Goal: Task Accomplishment & Management: Manage account settings

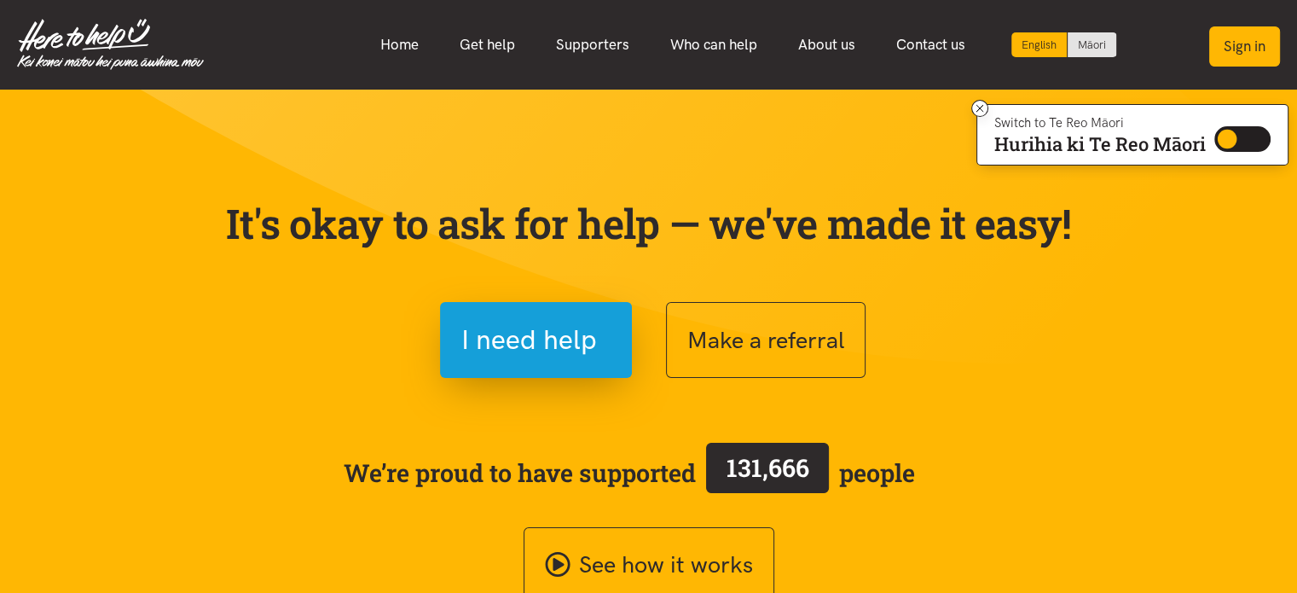
click at [1222, 45] on button "Sign in" at bounding box center [1244, 46] width 71 height 40
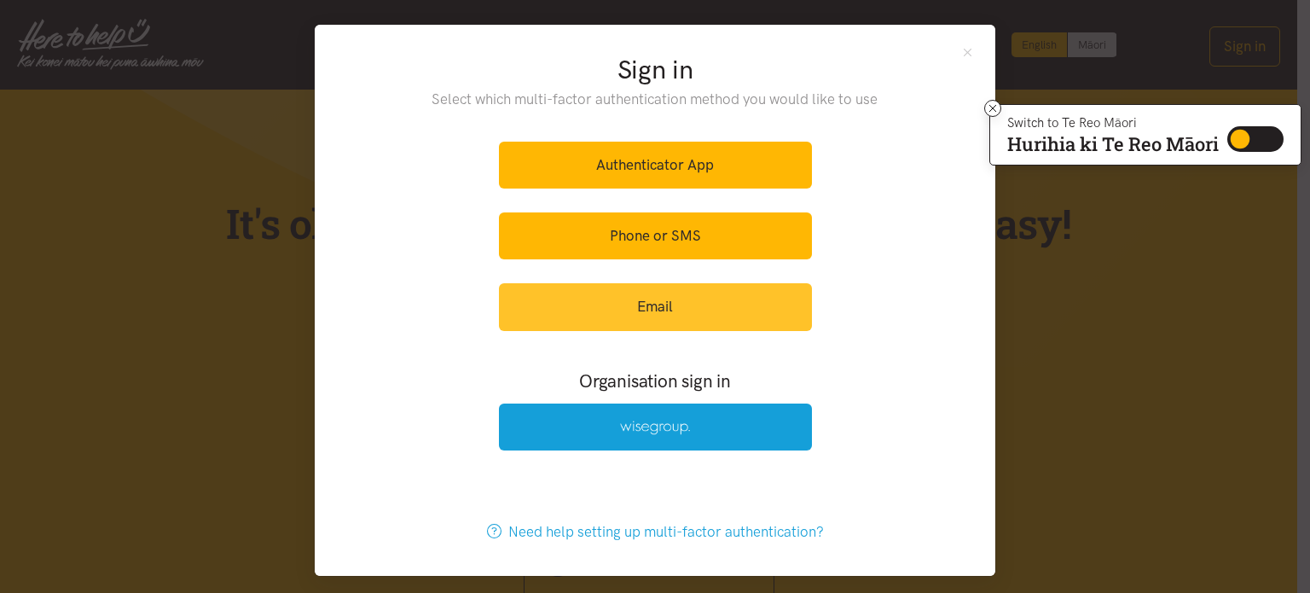
click at [713, 292] on link "Email" at bounding box center [655, 306] width 313 height 47
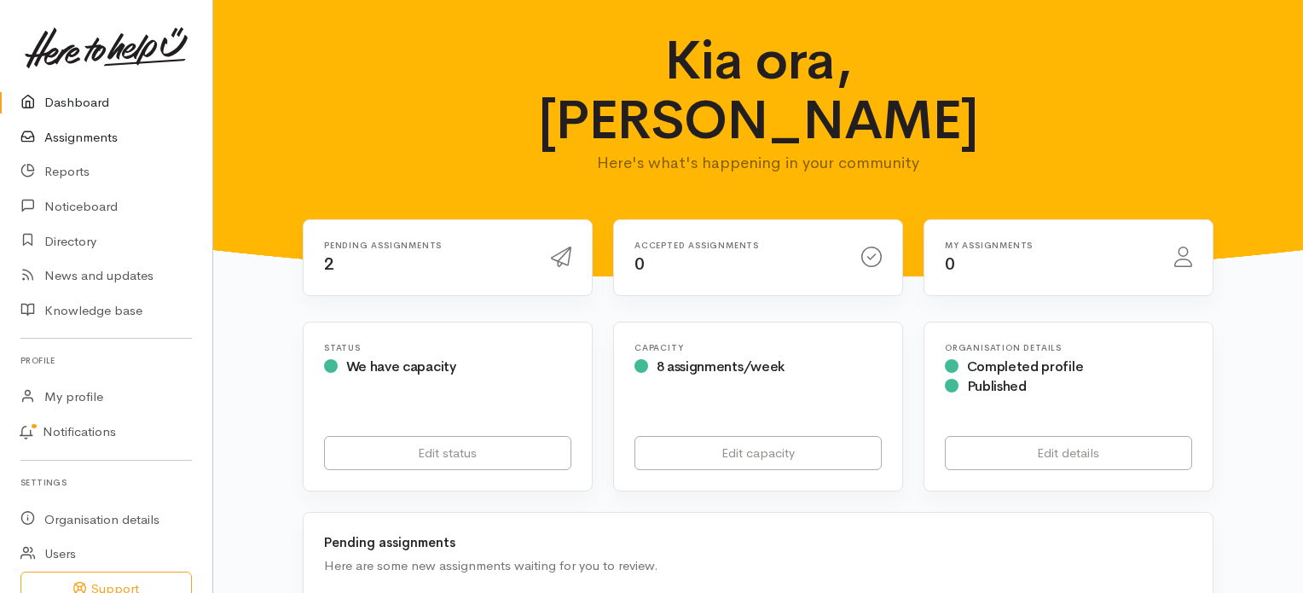
click at [92, 136] on link "Assignments" at bounding box center [106, 137] width 212 height 35
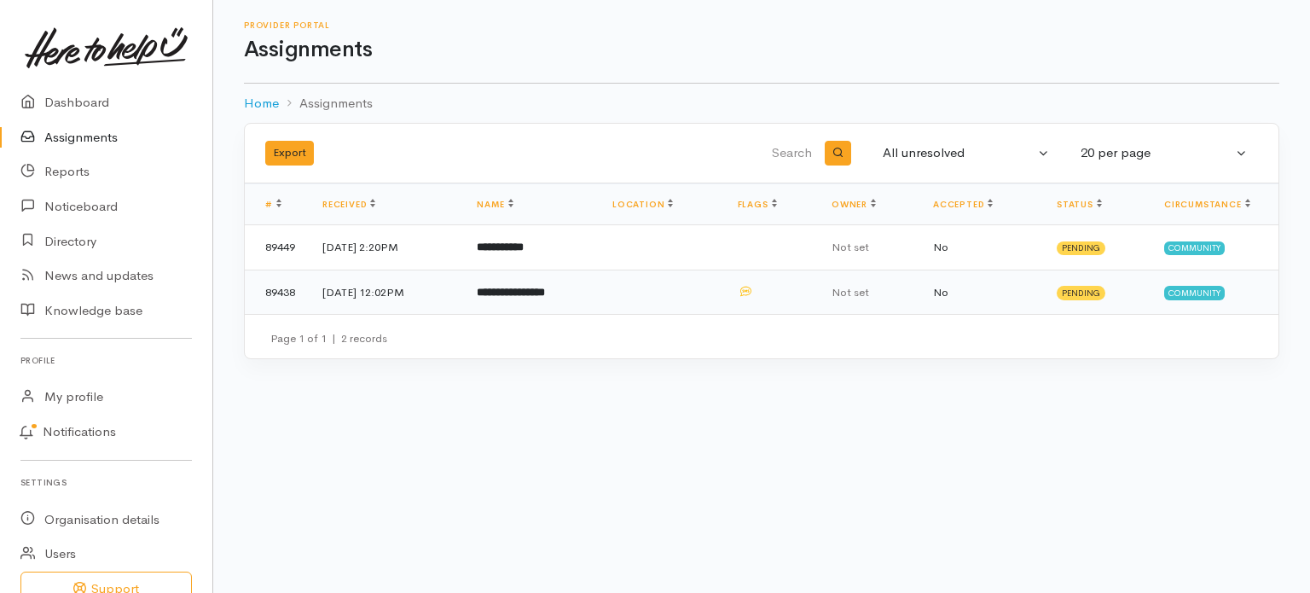
click at [590, 279] on td "**********" at bounding box center [531, 291] width 136 height 44
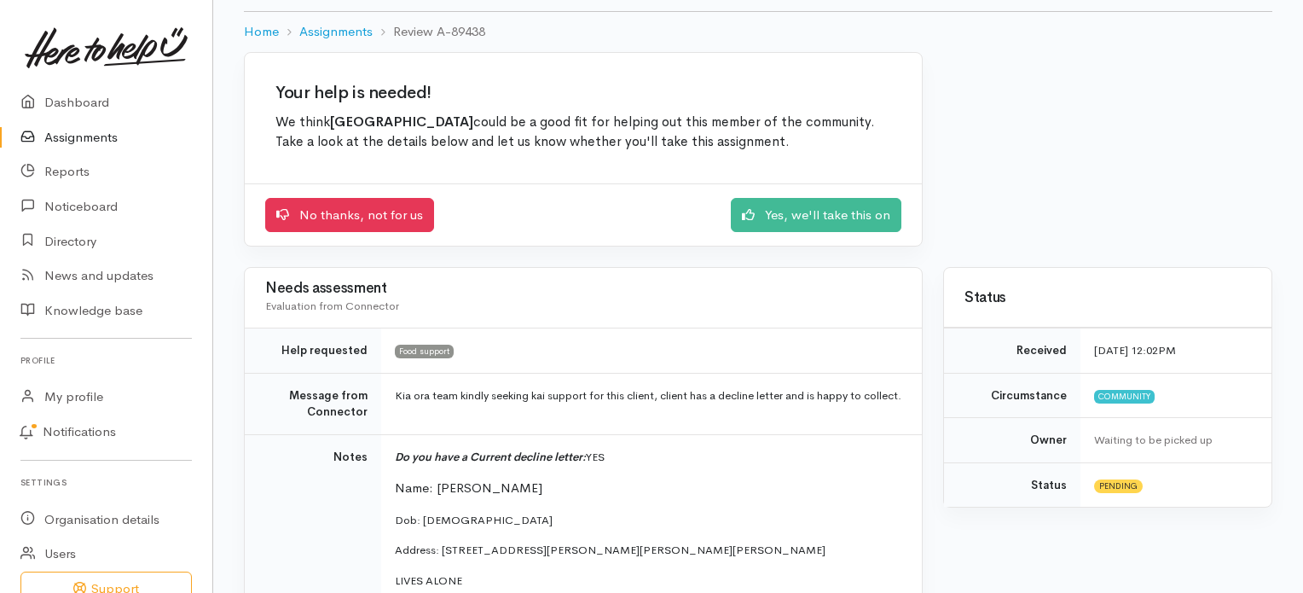
scroll to position [76, 0]
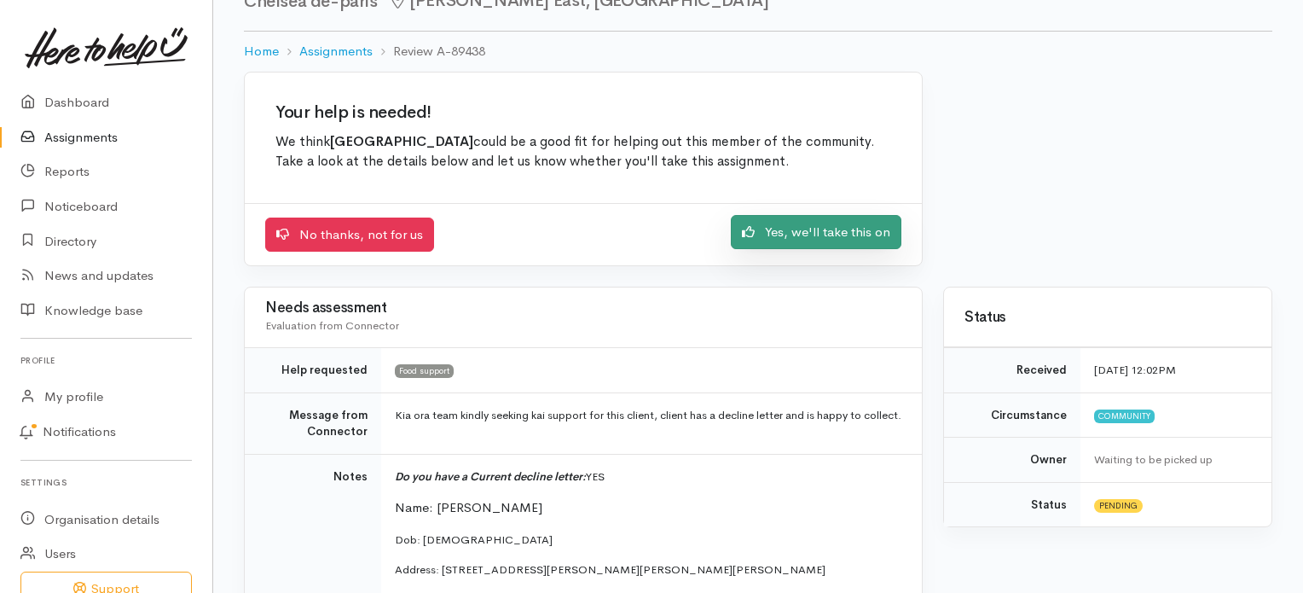
click at [827, 217] on link "Yes, we'll take this on" at bounding box center [816, 232] width 171 height 35
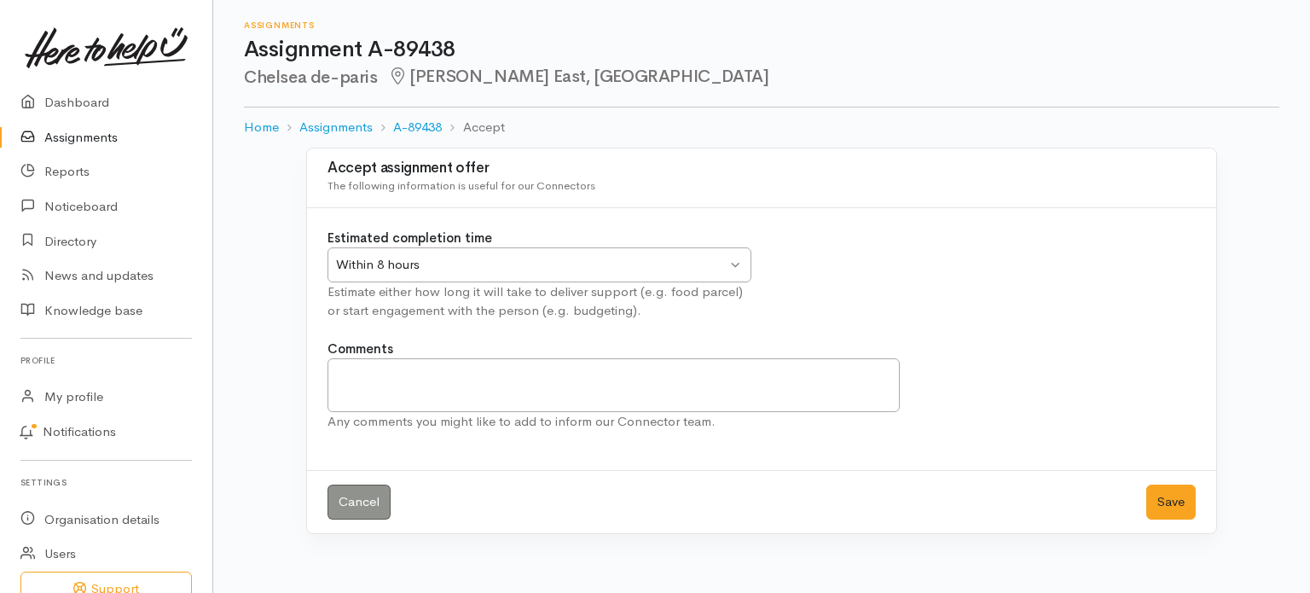
click at [735, 263] on div "Within 8 hours Within 8 hours" at bounding box center [539, 264] width 424 height 35
click at [1160, 502] on button "Save" at bounding box center [1170, 501] width 49 height 35
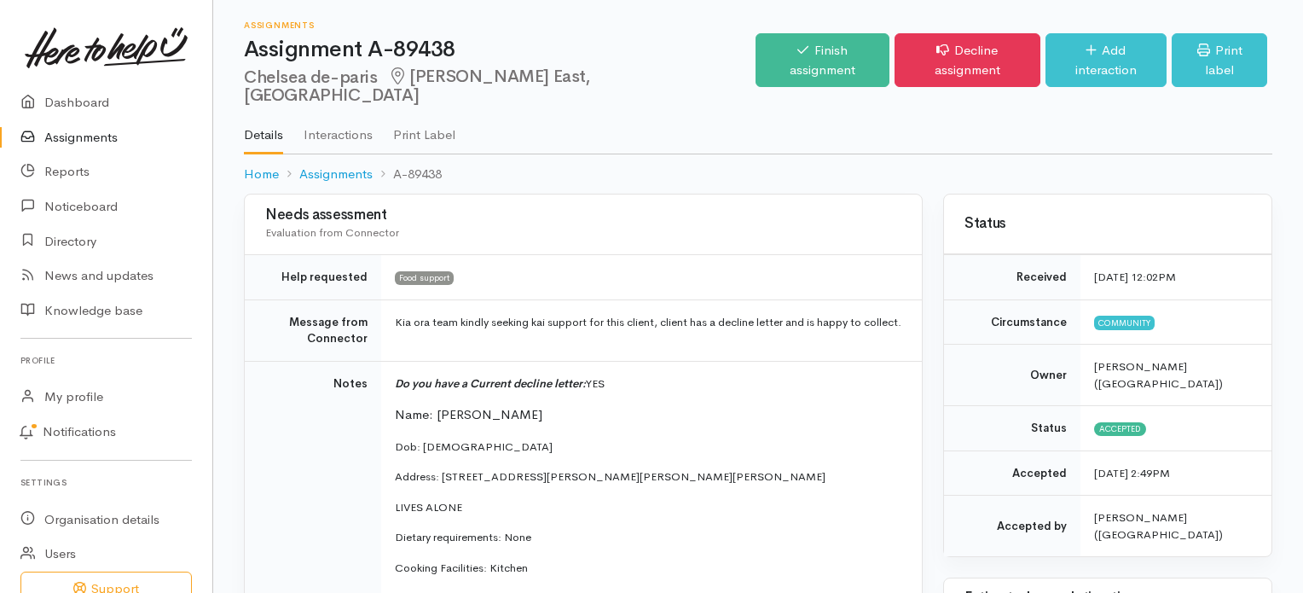
click at [82, 133] on link "Assignments" at bounding box center [106, 137] width 212 height 35
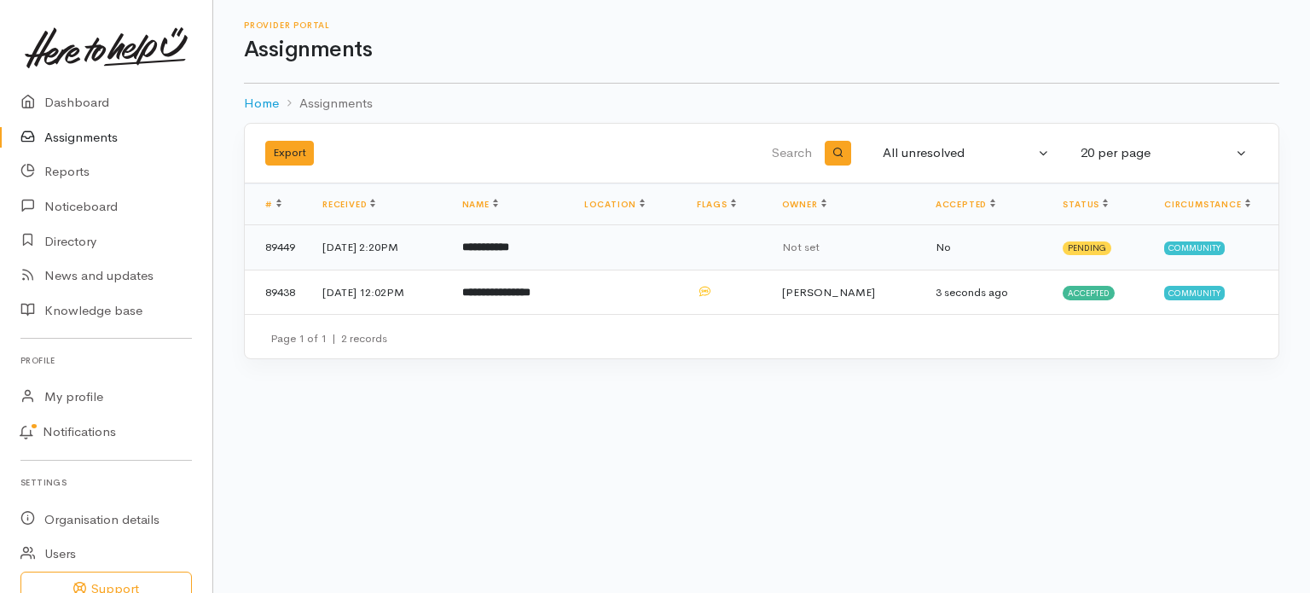
click at [524, 234] on td "**********" at bounding box center [509, 247] width 122 height 45
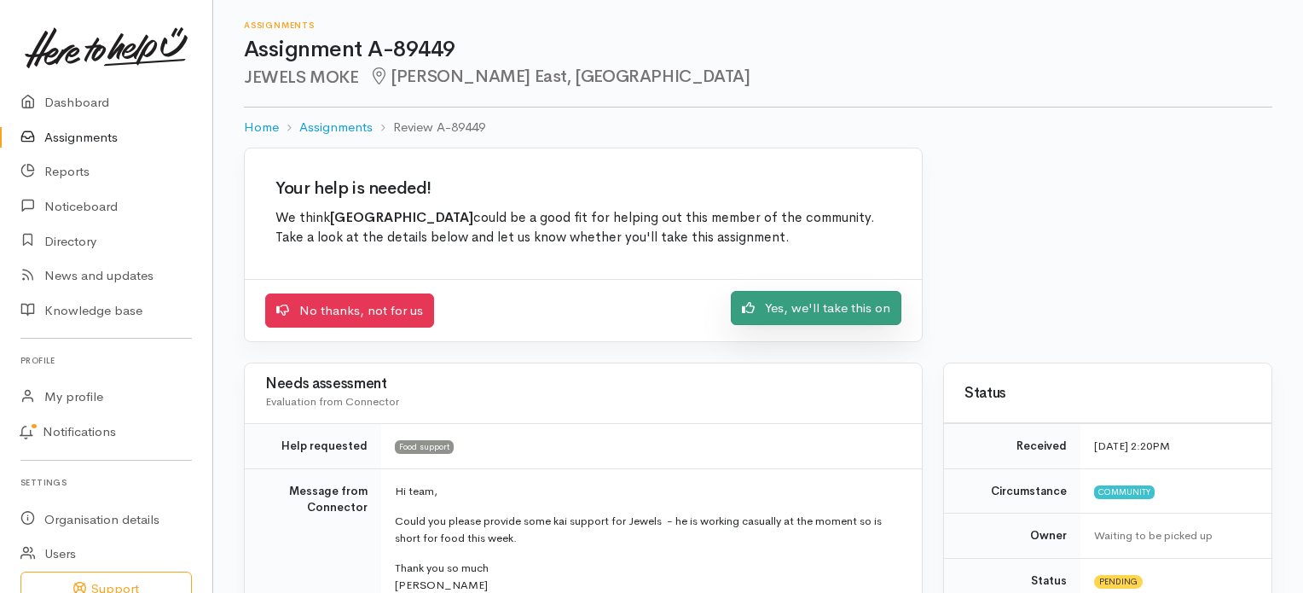
click at [814, 313] on link "Yes, we'll take this on" at bounding box center [816, 308] width 171 height 35
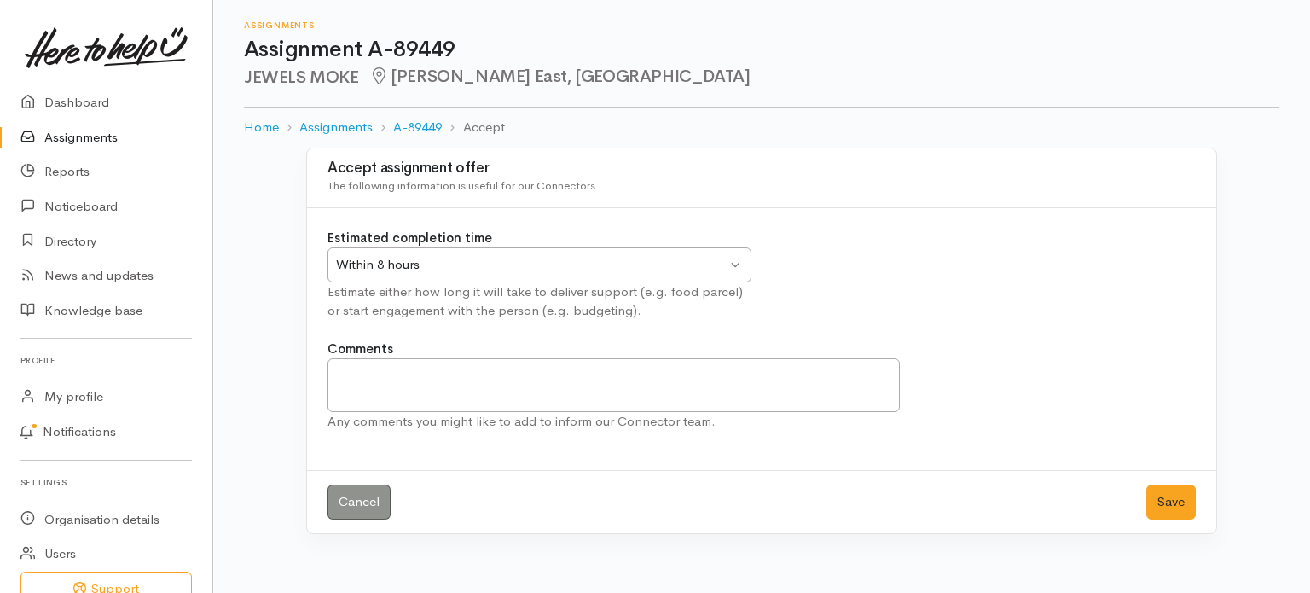
click at [736, 258] on div "Within 8 hours Within 8 hours" at bounding box center [539, 264] width 424 height 35
click at [1162, 494] on button "Save" at bounding box center [1170, 501] width 49 height 35
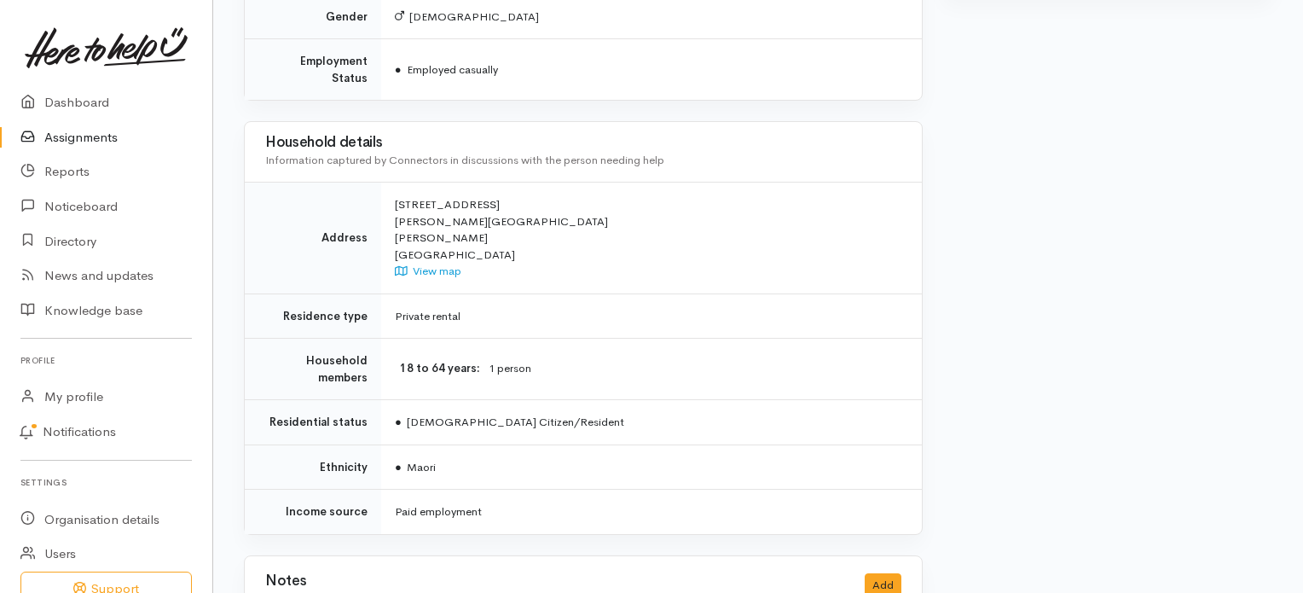
scroll to position [1032, 0]
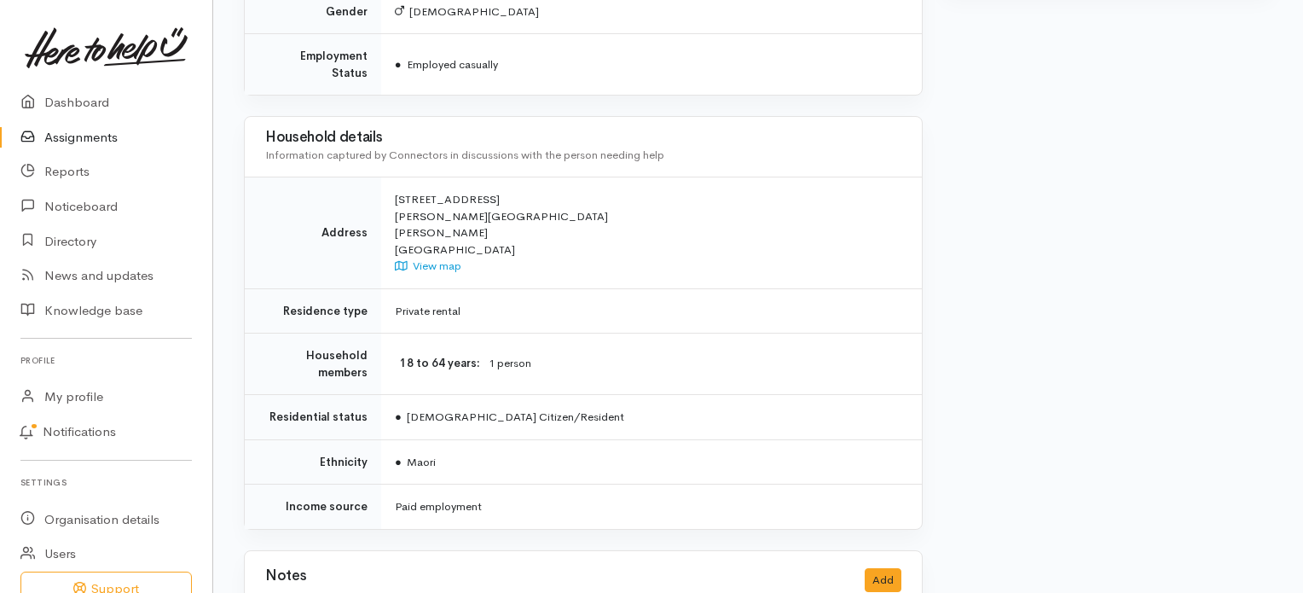
click at [109, 142] on link "Assignments" at bounding box center [106, 137] width 212 height 35
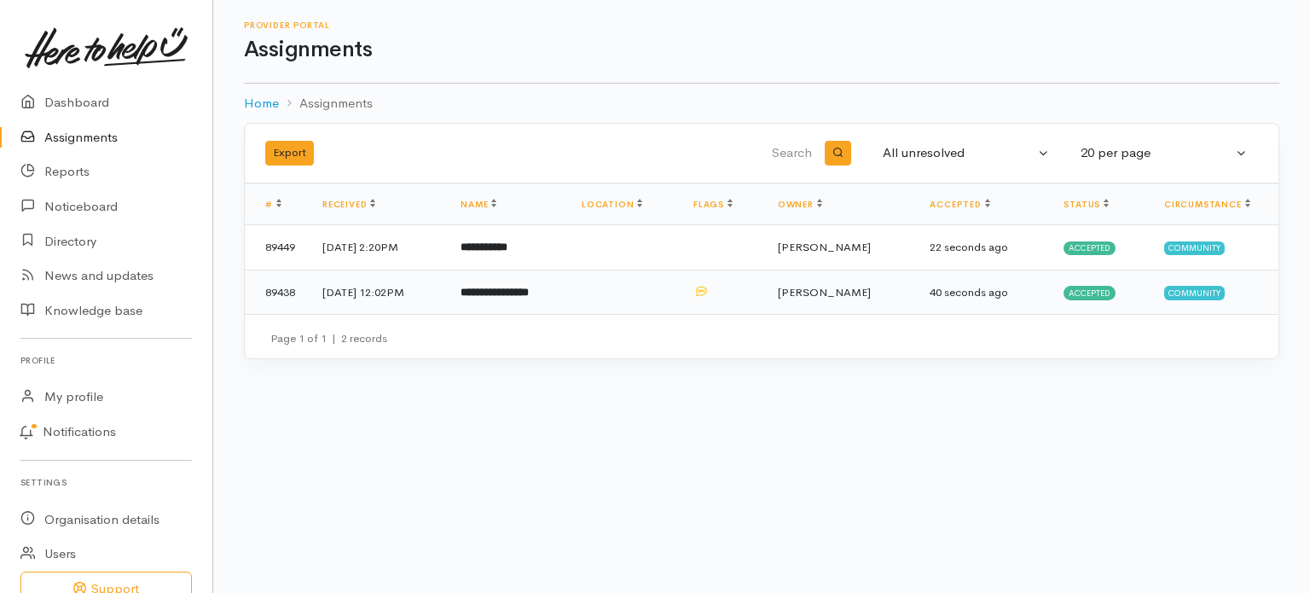
click at [529, 292] on b "**********" at bounding box center [494, 291] width 68 height 11
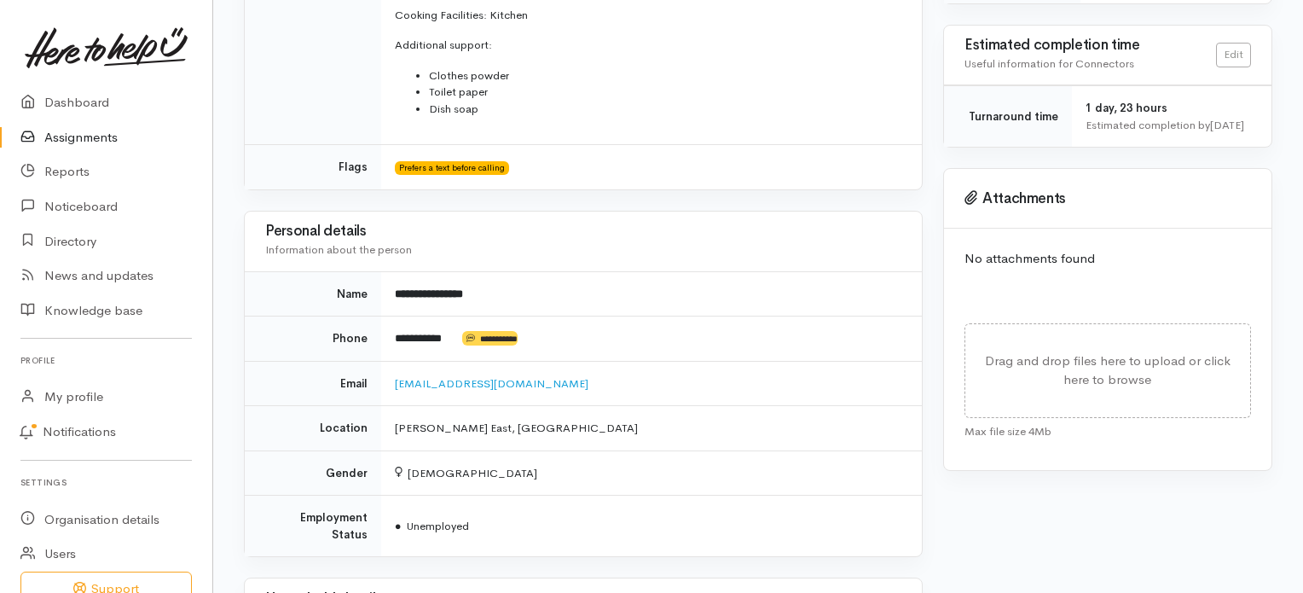
scroll to position [553, 0]
